Goal: Contribute content: Contribute content

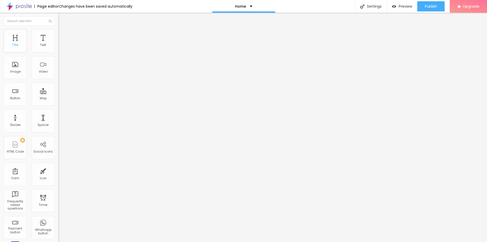
click at [17, 43] on div "Title" at bounding box center [15, 45] width 6 height 4
click at [62, 20] on img "button" at bounding box center [64, 18] width 4 height 4
click at [21, 66] on div "Image" at bounding box center [15, 67] width 23 height 23
click at [58, 44] on span "Add image" at bounding box center [68, 41] width 21 height 4
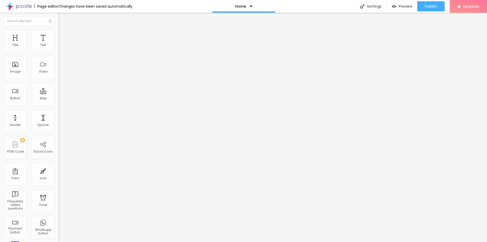
click at [58, 79] on span "Original" at bounding box center [64, 77] width 12 height 4
click at [58, 89] on span "Square" at bounding box center [63, 86] width 11 height 4
click at [58, 82] on span "Cinema" at bounding box center [64, 80] width 13 height 4
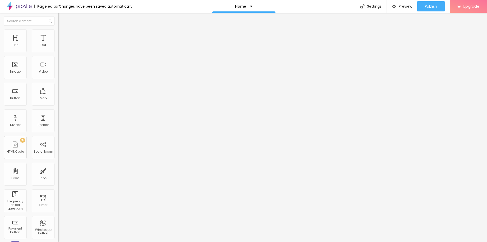
click at [62, 20] on img "button" at bounding box center [64, 18] width 4 height 4
click at [62, 17] on img "button" at bounding box center [64, 18] width 4 height 4
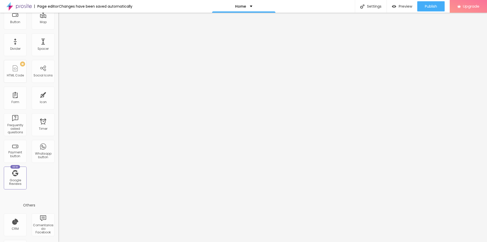
scroll to position [101, 0]
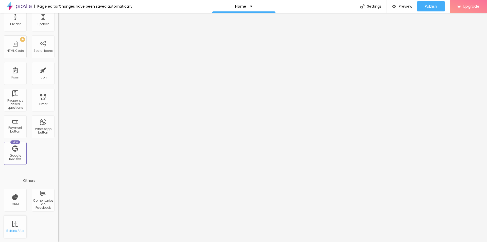
click at [13, 226] on div "Before/After" at bounding box center [15, 226] width 23 height 23
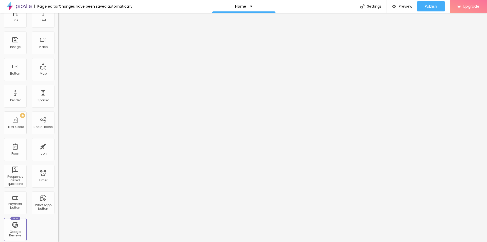
scroll to position [0, 0]
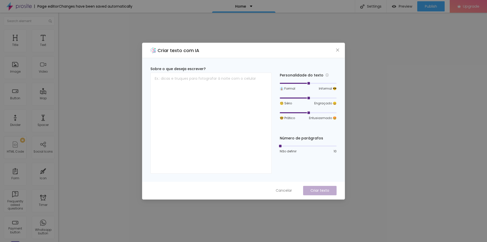
click at [366, 96] on div "Criar texto com IA Sobre o que deseja escrever? Personalidade do texto 👔 Formal…" at bounding box center [243, 121] width 487 height 242
click at [381, 94] on div "Criar texto com IA Sobre o que deseja escrever? Personalidade do texto 👔 Formal…" at bounding box center [243, 121] width 487 height 242
click at [339, 48] on icon "close" at bounding box center [338, 50] width 4 height 4
click at [204, 107] on textarea at bounding box center [210, 123] width 121 height 101
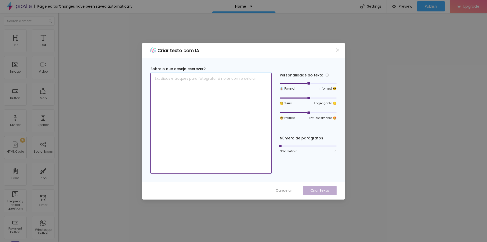
paste textarea "Lor ip dolorsit ametc adipisc elitsed doe temp inc utlabore etd magnaa enimadmi…"
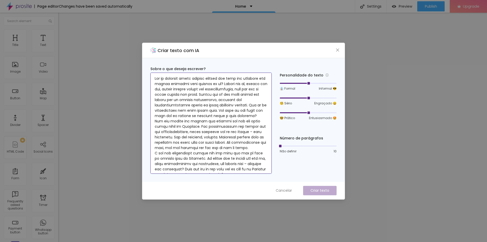
scroll to position [1011, 0]
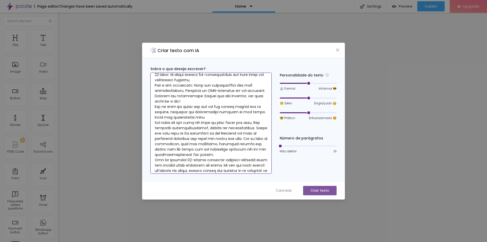
type textarea "Lor ip dolorsit ametc adipisc elitsed doe temp inc utlabore etd magnaa enimadmi…"
click at [325, 188] on button "Criar texto" at bounding box center [320, 190] width 34 height 9
click at [283, 190] on span "Cancelar" at bounding box center [284, 190] width 16 height 5
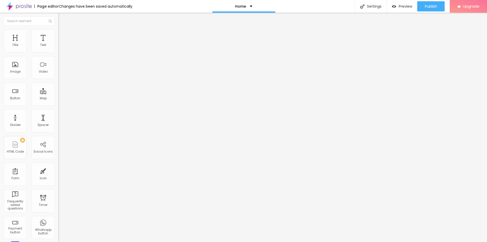
click at [58, 32] on img at bounding box center [60, 31] width 5 height 5
click at [58, 29] on li "Style" at bounding box center [87, 26] width 58 height 5
click at [58, 38] on div "Typography" at bounding box center [87, 36] width 58 height 3
click at [61, 47] on icon "button" at bounding box center [62, 46] width 2 height 2
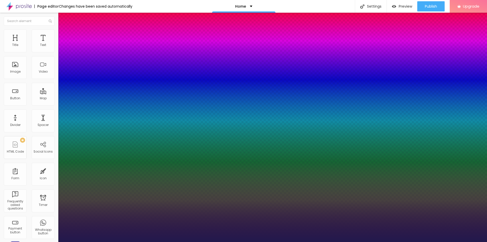
type input "1"
type input "17"
type input "1"
type input "18"
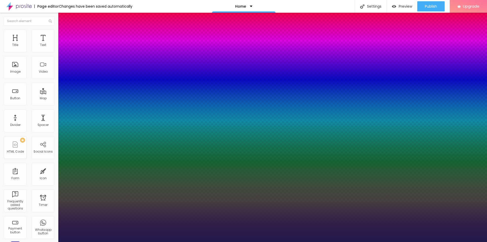
type input "18"
type input "1"
type input "19"
type input "1"
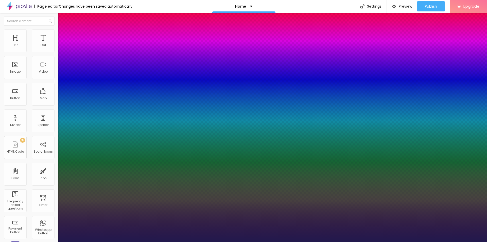
type input "20"
type input "1"
type input "21"
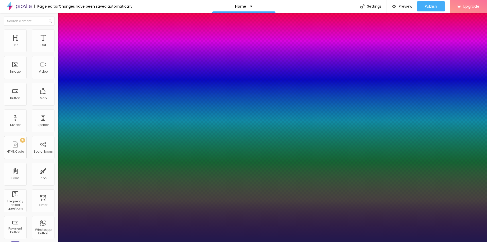
type input "1"
type input "22"
type input "1"
type input "21"
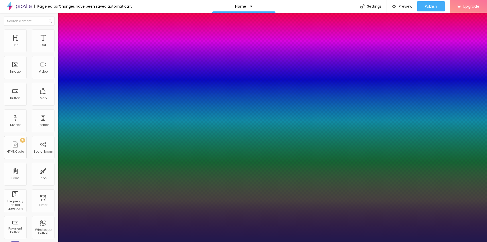
type input "21"
type input "1"
type input "20"
type input "1"
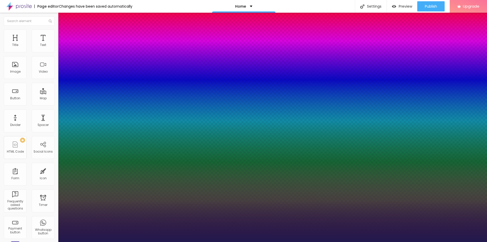
type input "21"
type input "1"
type input "22"
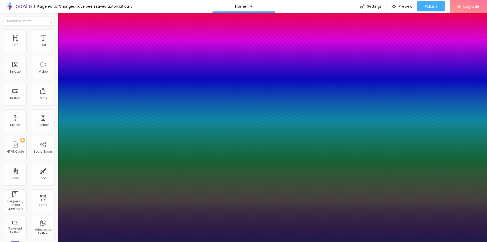
type input "1"
drag, startPoint x: 68, startPoint y: 86, endPoint x: 71, endPoint y: 87, distance: 2.6
type input "22"
type input "0.3"
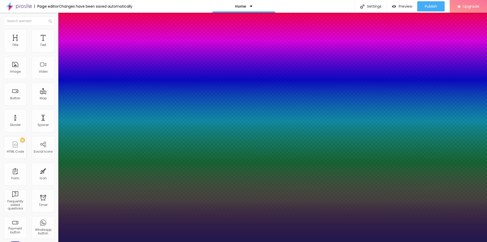
type input "0.3"
type input "1"
type input "0.4"
type input "1"
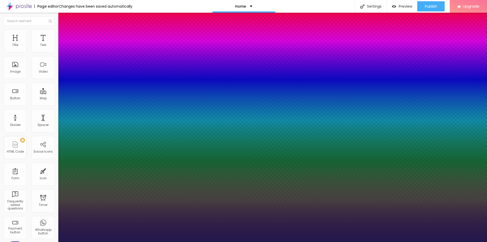
type input "0.5"
type input "1"
type input "0.6"
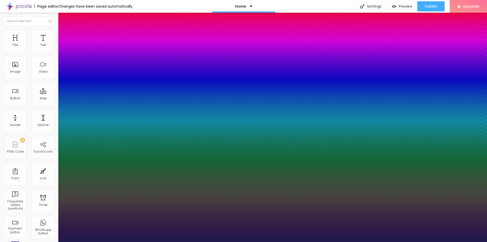
type input "1"
type input "0.7"
type input "1"
type input "0.8"
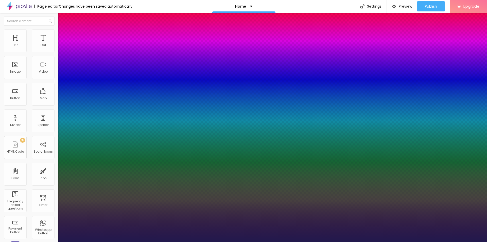
type input "0.8"
type input "1"
type input "0.9"
type input "1"
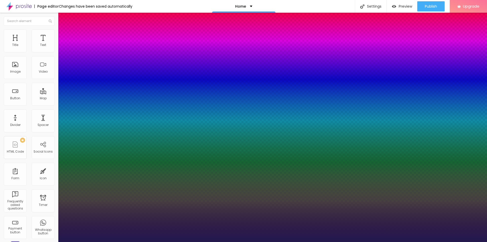
type input "1"
type input "1.1"
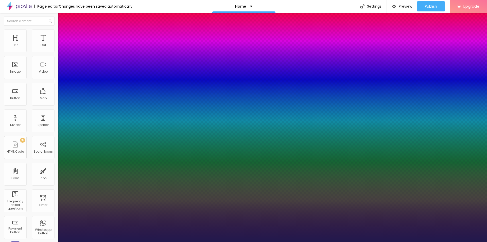
type input "1"
type input "0.9"
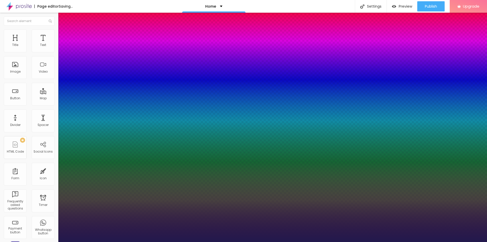
type input "0.9"
type input "1"
type input "0.8"
type input "1"
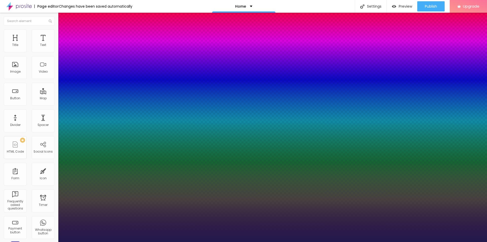
type input "0.7"
type input "1"
type input "0.6"
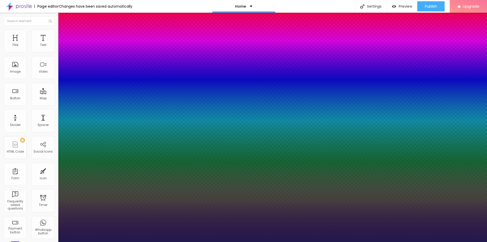
type input "1"
type input "0.6"
type input "0"
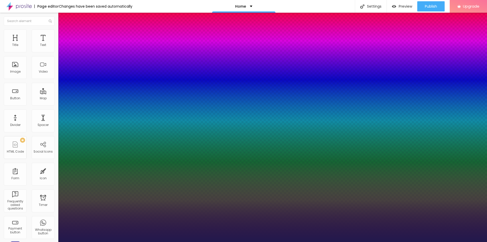
type input "1"
type input "2"
type input "3"
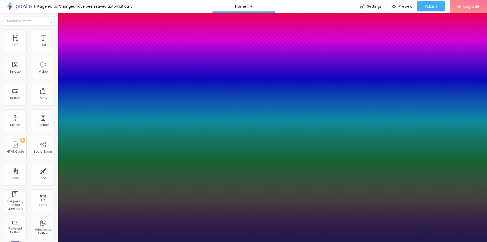
type input "3"
type input "4"
type input "3"
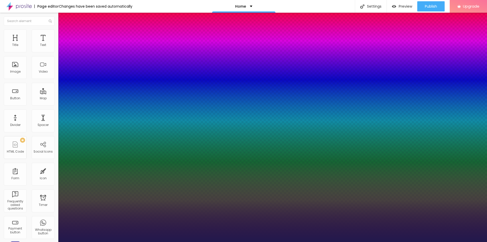
type input "2"
type input "1"
type input "0"
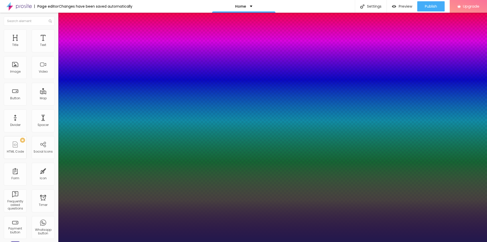
type input "0"
type input "1.2"
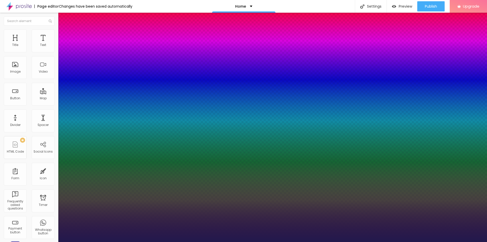
type input "1.1"
type input "1.2"
type input "1.3"
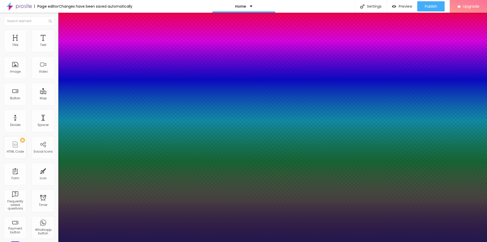
type input "1.3"
type input "1.4"
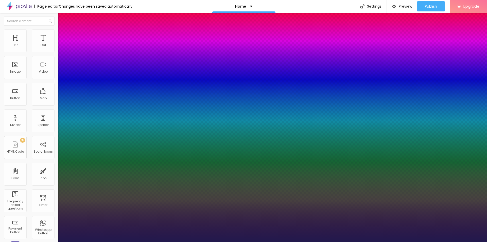
select select "[PERSON_NAME]"
click at [185, 242] on div at bounding box center [243, 242] width 487 height 0
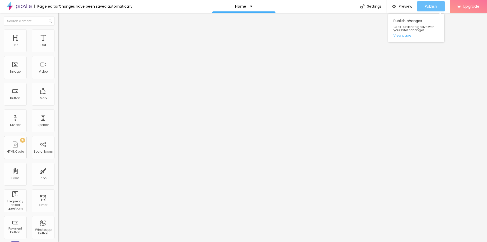
click at [428, 7] on span "Publish" at bounding box center [431, 6] width 12 height 4
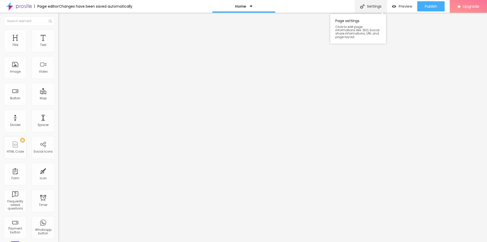
click at [371, 6] on div "Settings" at bounding box center [371, 6] width 32 height 13
click at [404, 7] on span "Preview" at bounding box center [405, 6] width 13 height 4
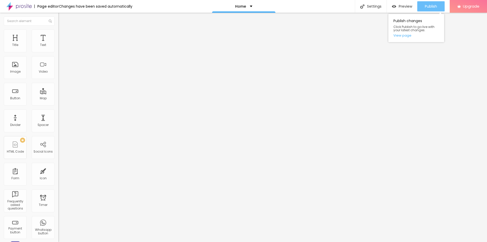
click at [433, 6] on span "Publish" at bounding box center [431, 6] width 12 height 4
